Goal: Information Seeking & Learning: Learn about a topic

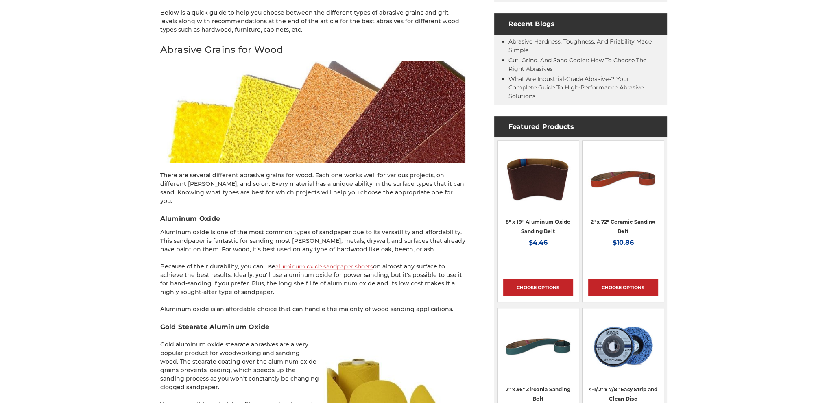
scroll to position [2641, 0]
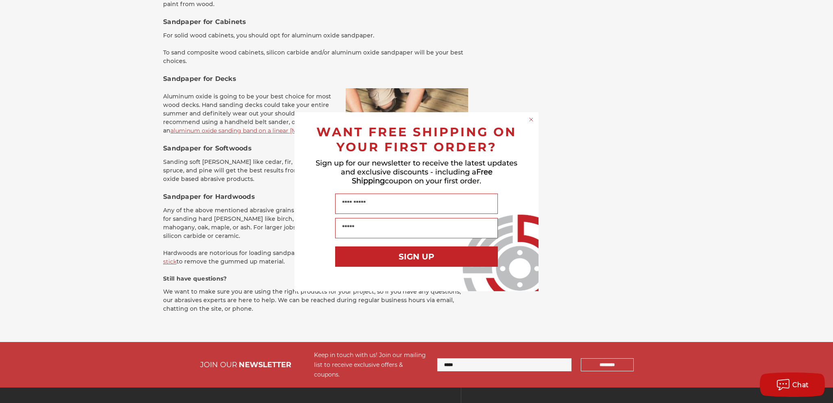
click at [534, 118] on circle "Close dialog" at bounding box center [532, 120] width 8 height 8
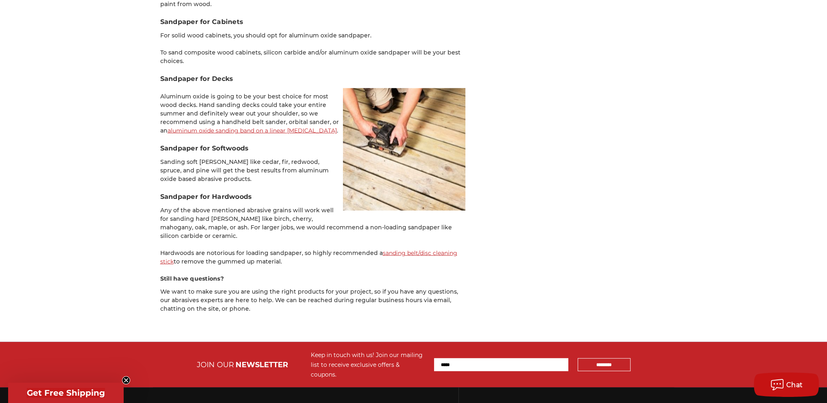
scroll to position [446, 0]
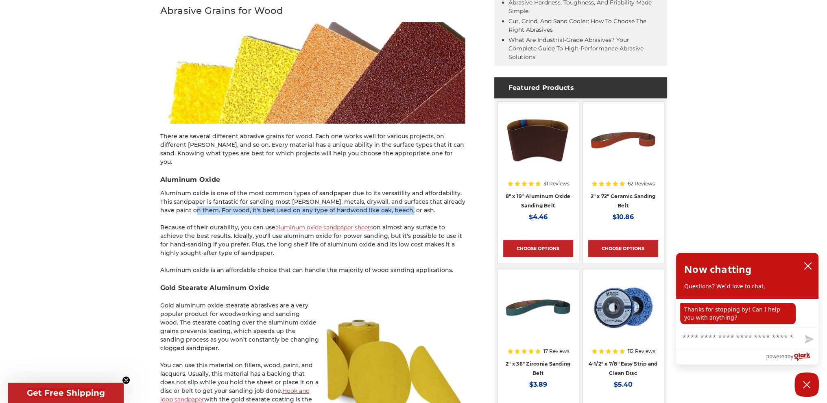
drag, startPoint x: 189, startPoint y: 201, endPoint x: 396, endPoint y: 198, distance: 206.7
click at [396, 198] on p "Aluminum oxide is one of the most common types of sandpaper due to its versatil…" at bounding box center [312, 202] width 305 height 26
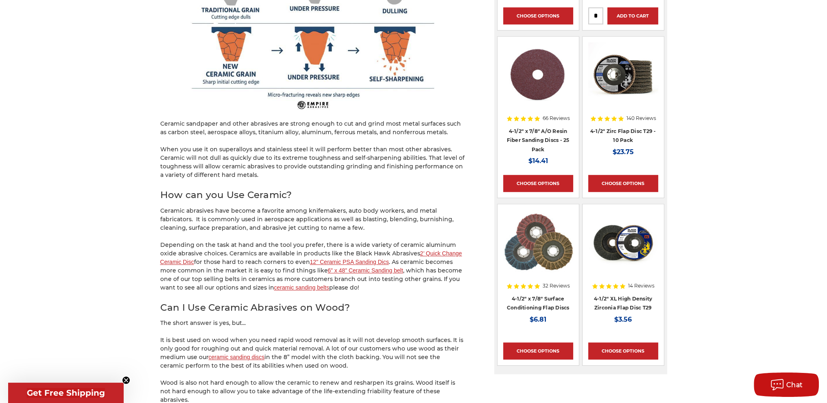
scroll to position [1231, 0]
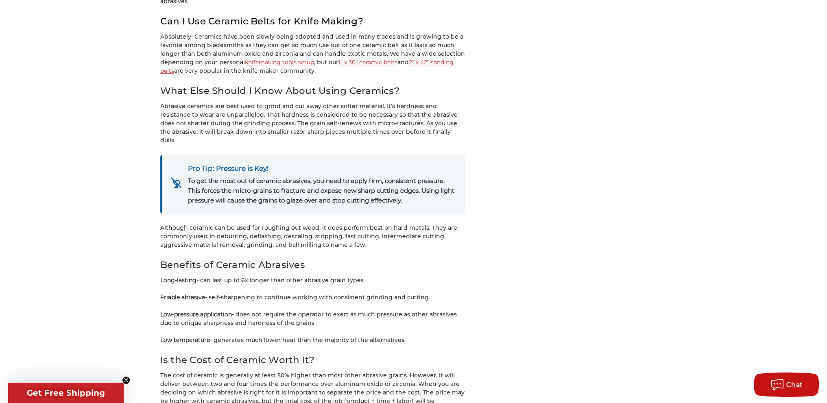
click at [204, 224] on p "Although ceramic can be used for roughing out wood, it does perform best on har…" at bounding box center [312, 237] width 305 height 26
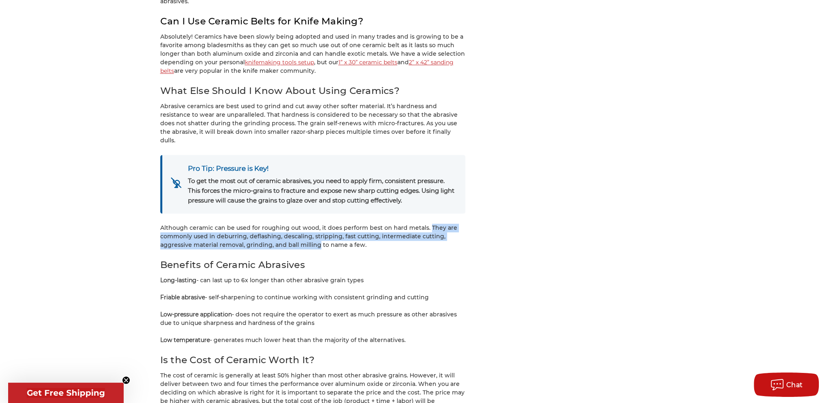
drag, startPoint x: 426, startPoint y: 193, endPoint x: 316, endPoint y: 210, distance: 111.9
click at [316, 224] on p "Although ceramic can be used for roughing out wood, it does perform best on har…" at bounding box center [312, 237] width 305 height 26
